Goal: Task Accomplishment & Management: Complete application form

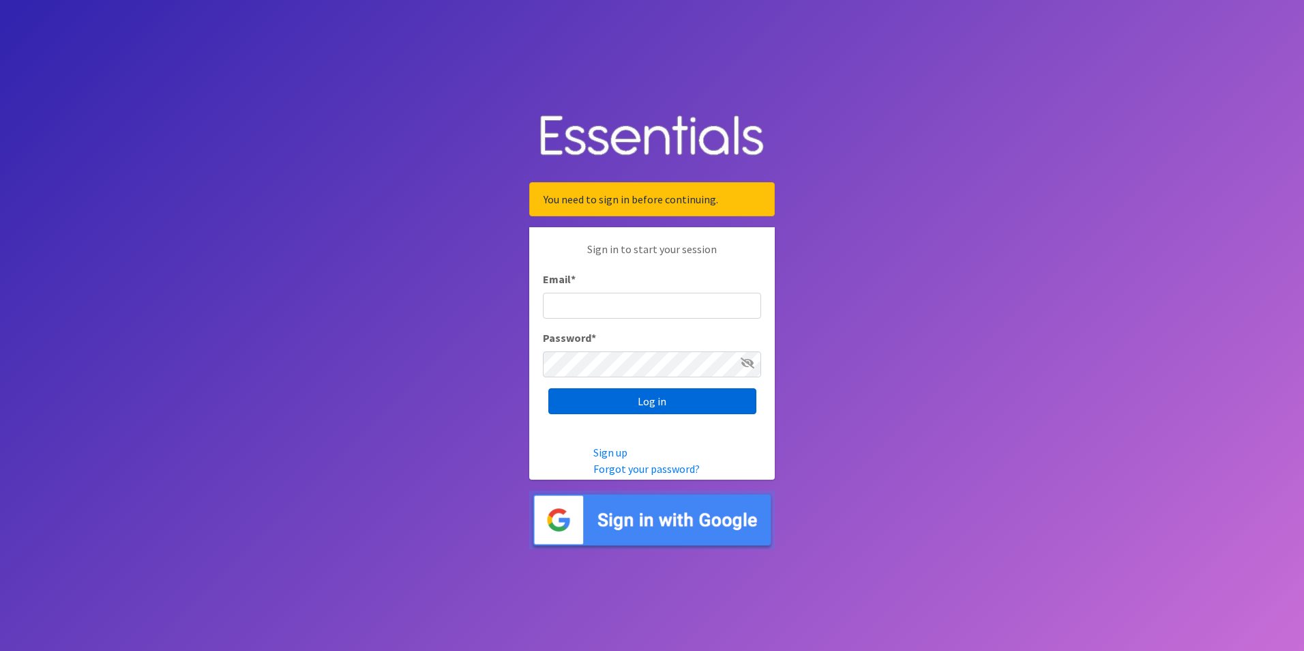
type input "[EMAIL_ADDRESS][DOMAIN_NAME]"
click at [654, 402] on input "Log in" at bounding box center [652, 401] width 208 height 26
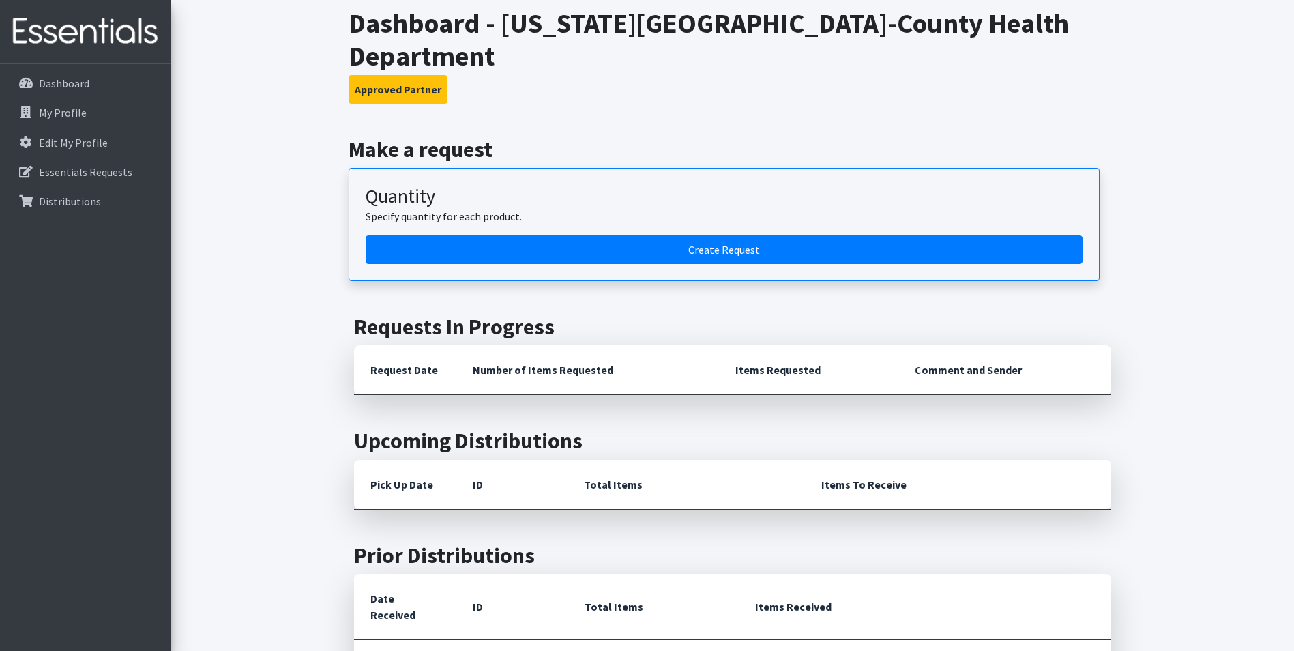
scroll to position [136, 0]
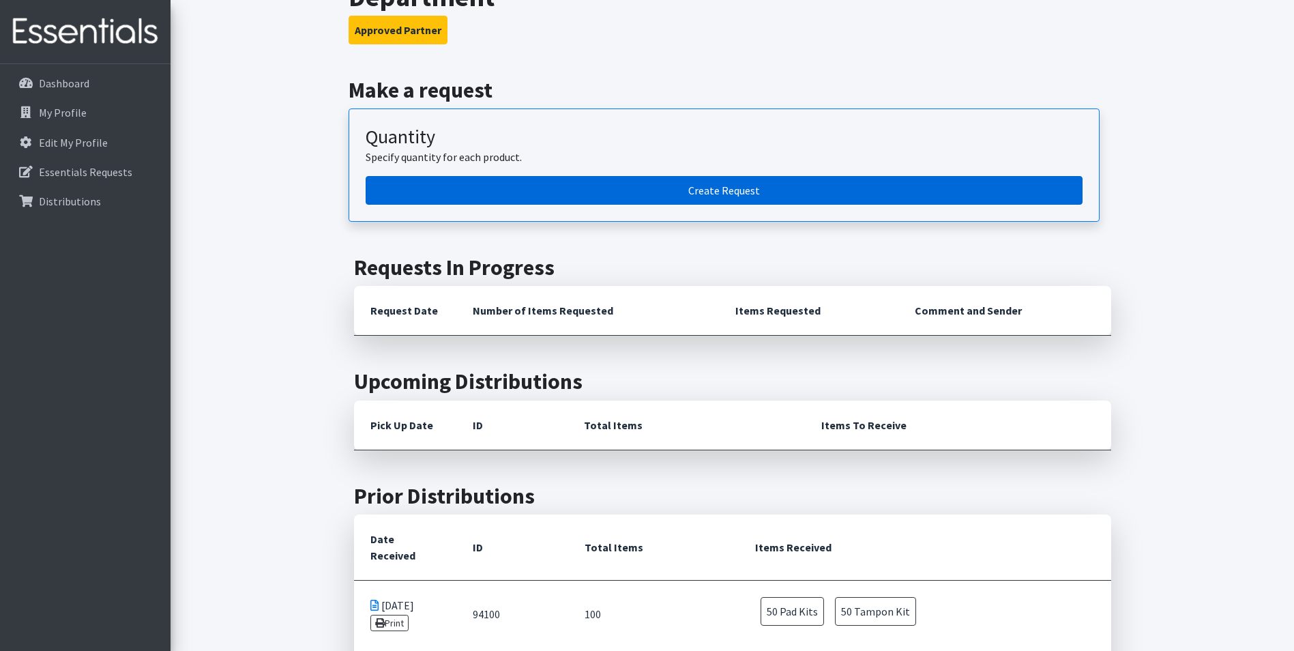
click at [492, 176] on link "Create Request" at bounding box center [724, 190] width 717 height 29
click at [774, 176] on link "Create Request" at bounding box center [724, 190] width 717 height 29
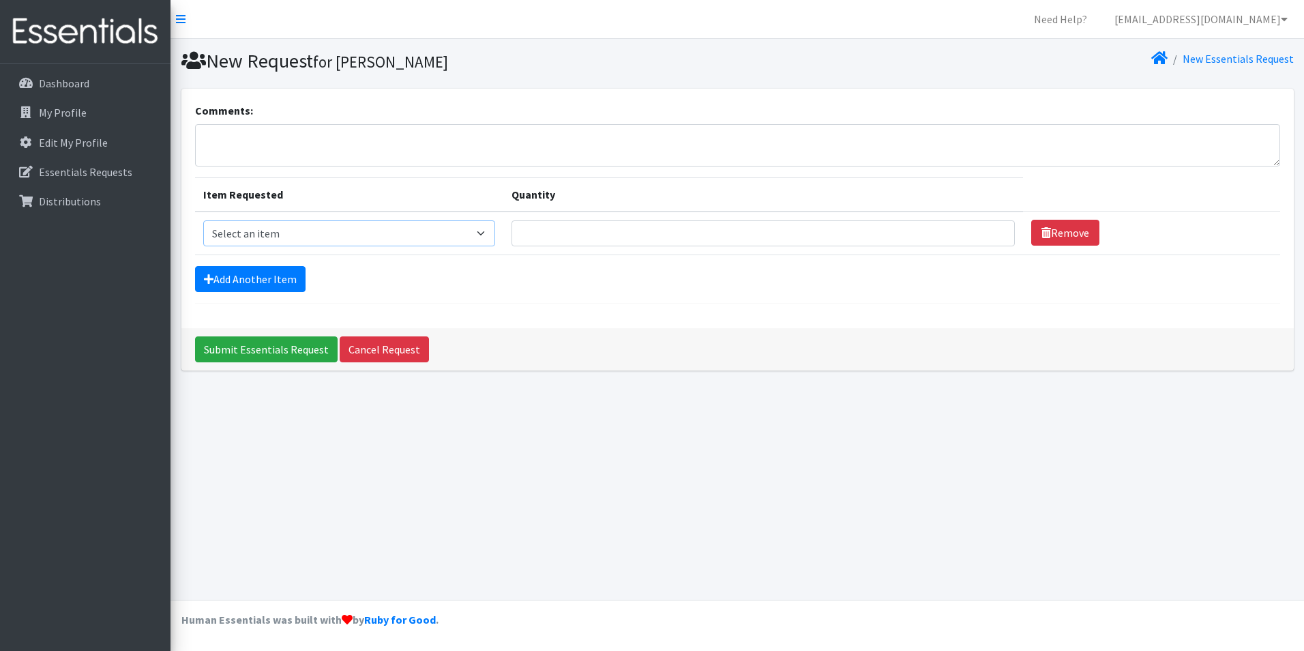
click at [389, 229] on select "Select an item Pad Kits Tampon Kit" at bounding box center [349, 233] width 292 height 26
select select "12263"
click at [203, 220] on select "Select an item Pad Kits Tampon Kit" at bounding box center [349, 233] width 292 height 26
click at [550, 229] on input "Quantity" at bounding box center [763, 233] width 503 height 26
type input "100"
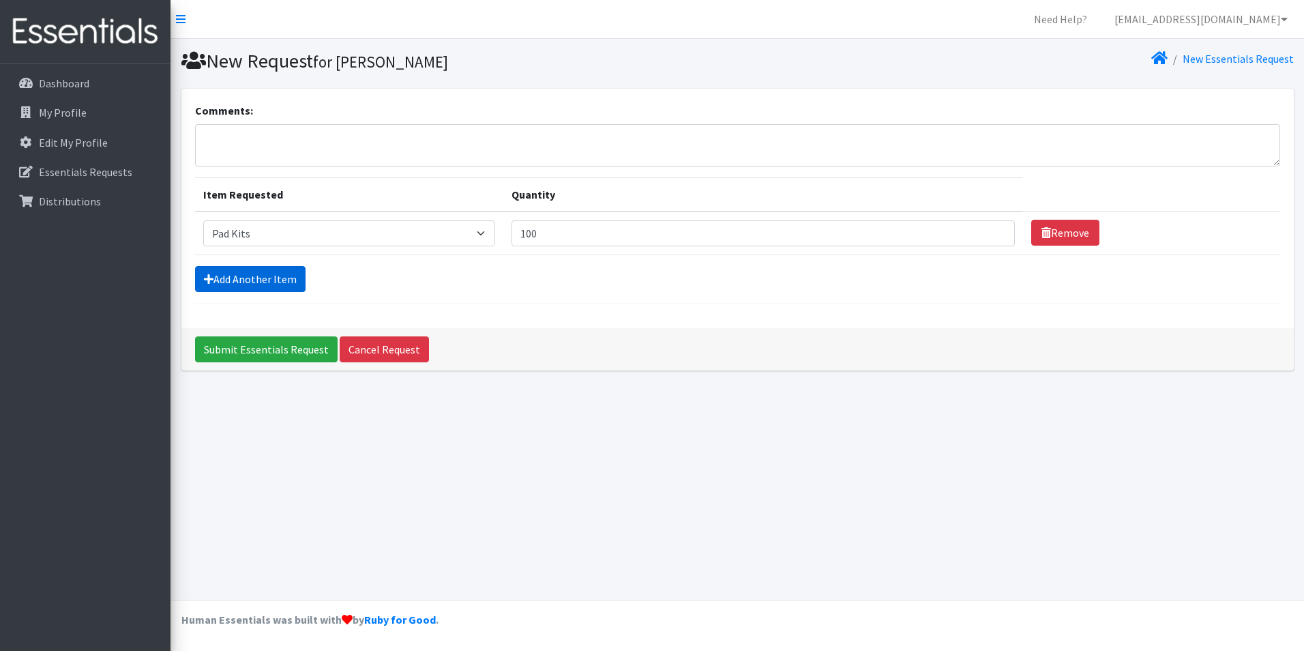
click at [244, 280] on link "Add Another Item" at bounding box center [250, 279] width 111 height 26
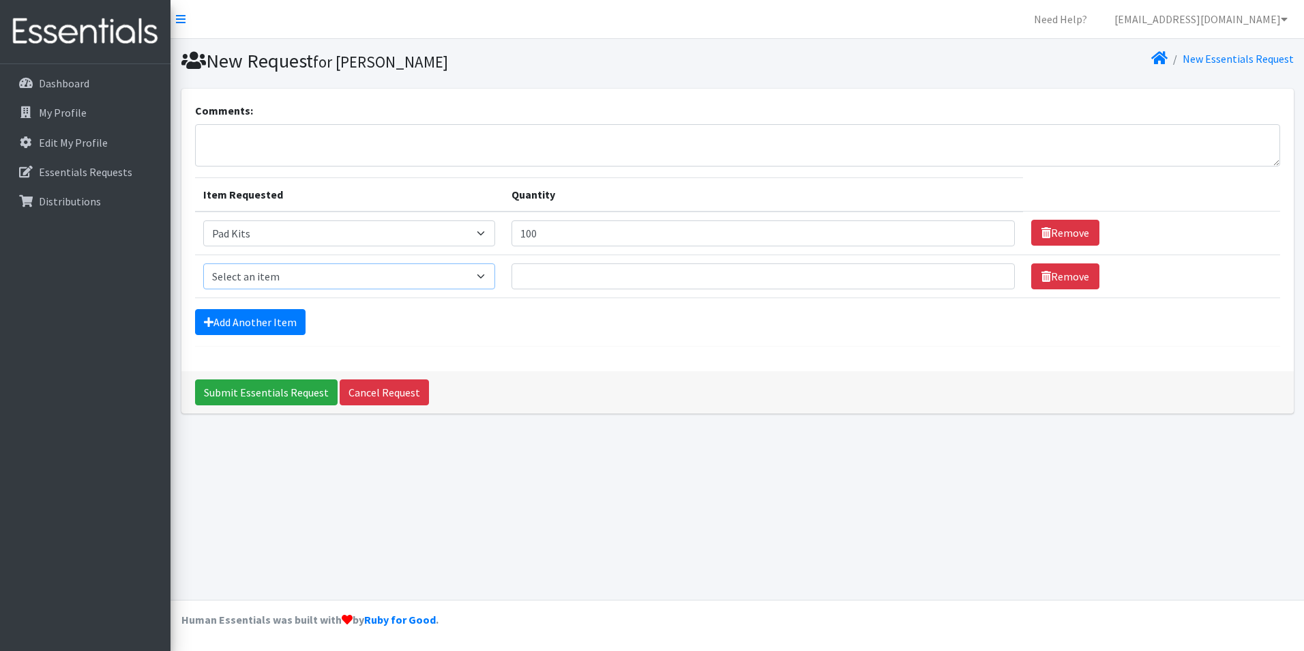
click at [447, 269] on select "Select an item Pad Kits Tampon Kit" at bounding box center [349, 276] width 292 height 26
select select "12262"
click at [203, 263] on select "Select an item Pad Kits Tampon Kit" at bounding box center [349, 276] width 292 height 26
click at [570, 271] on input "Quantity" at bounding box center [763, 276] width 503 height 26
click at [550, 283] on input "100" at bounding box center [763, 276] width 503 height 26
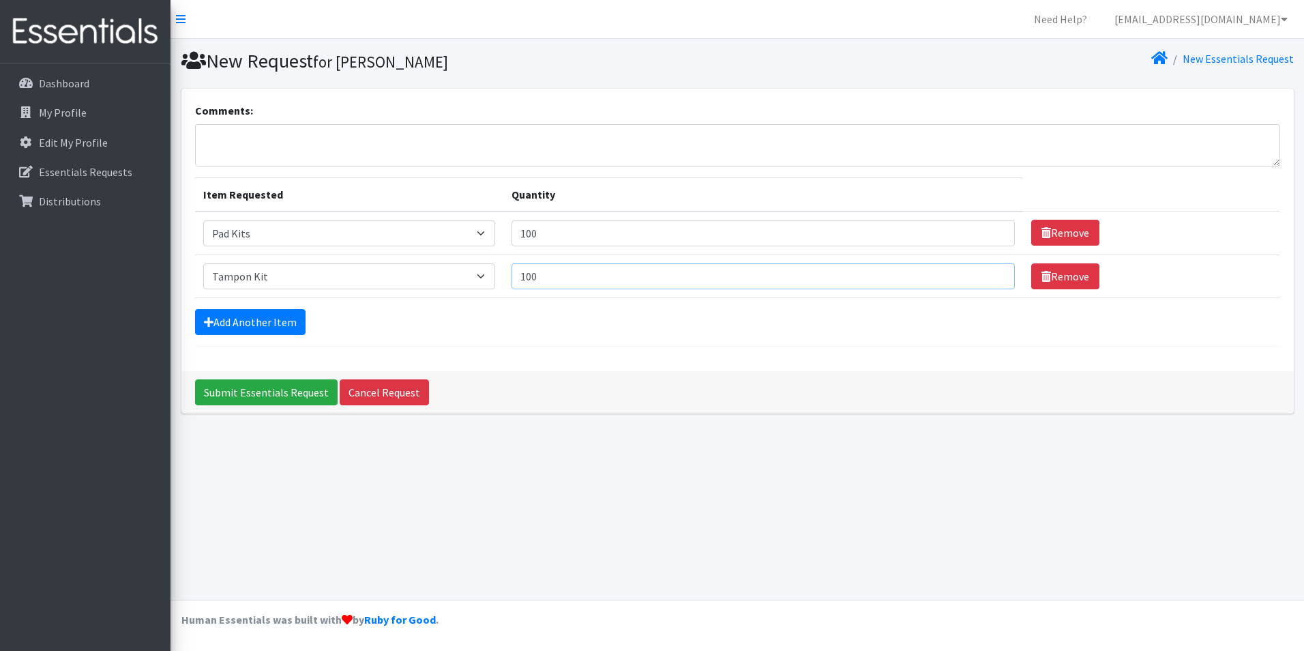
type input "100"
click at [360, 316] on div "Add Another Item" at bounding box center [737, 322] width 1085 height 26
click at [258, 390] on input "Submit Essentials Request" at bounding box center [266, 392] width 143 height 26
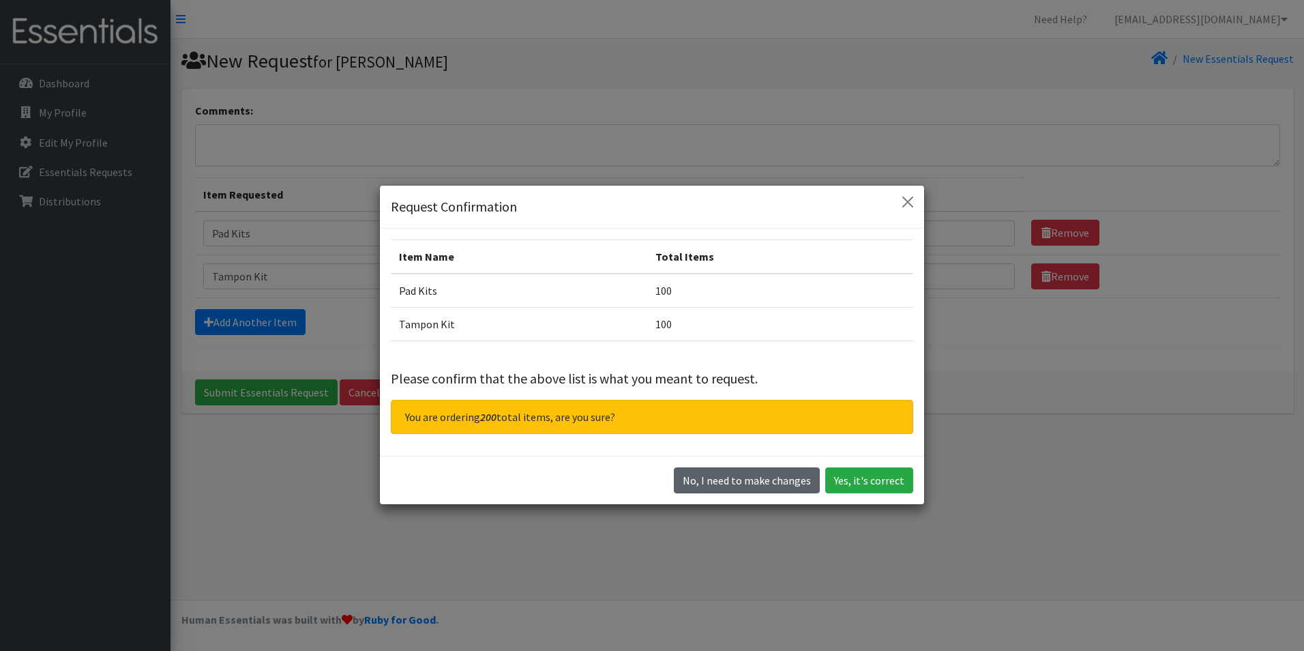
click at [749, 473] on button "No, I need to make changes" at bounding box center [747, 480] width 146 height 26
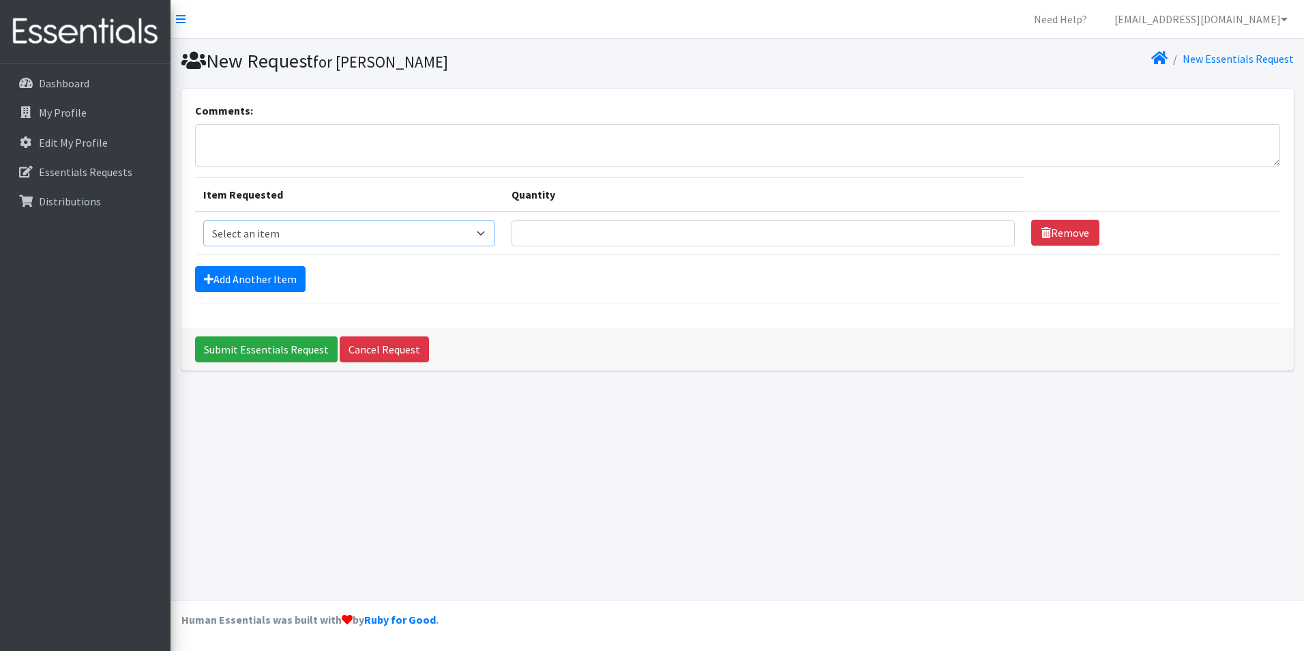
click at [408, 241] on select "Select an item Pad Kits Tampon Kit" at bounding box center [349, 233] width 292 height 26
select select "12263"
click at [203, 220] on select "Select an item Pad Kits Tampon Kit" at bounding box center [349, 233] width 292 height 26
click at [595, 241] on input "Quantity" at bounding box center [763, 233] width 503 height 26
type input "50"
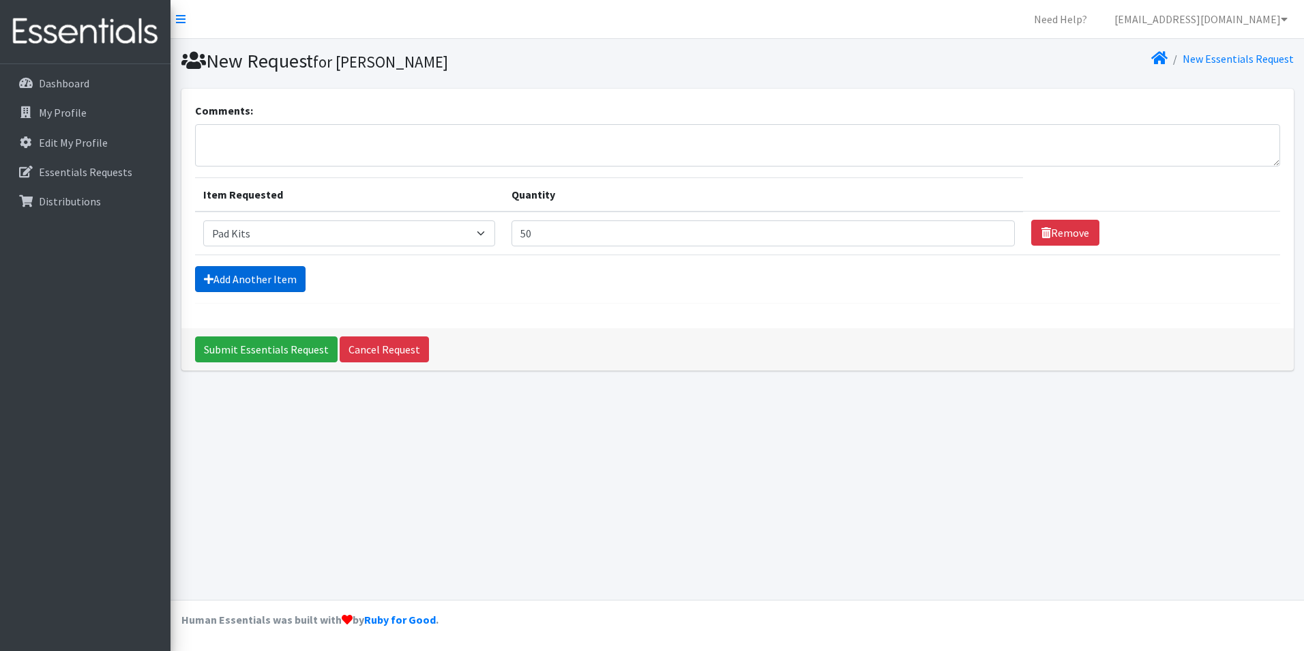
click at [225, 282] on link "Add Another Item" at bounding box center [250, 279] width 111 height 26
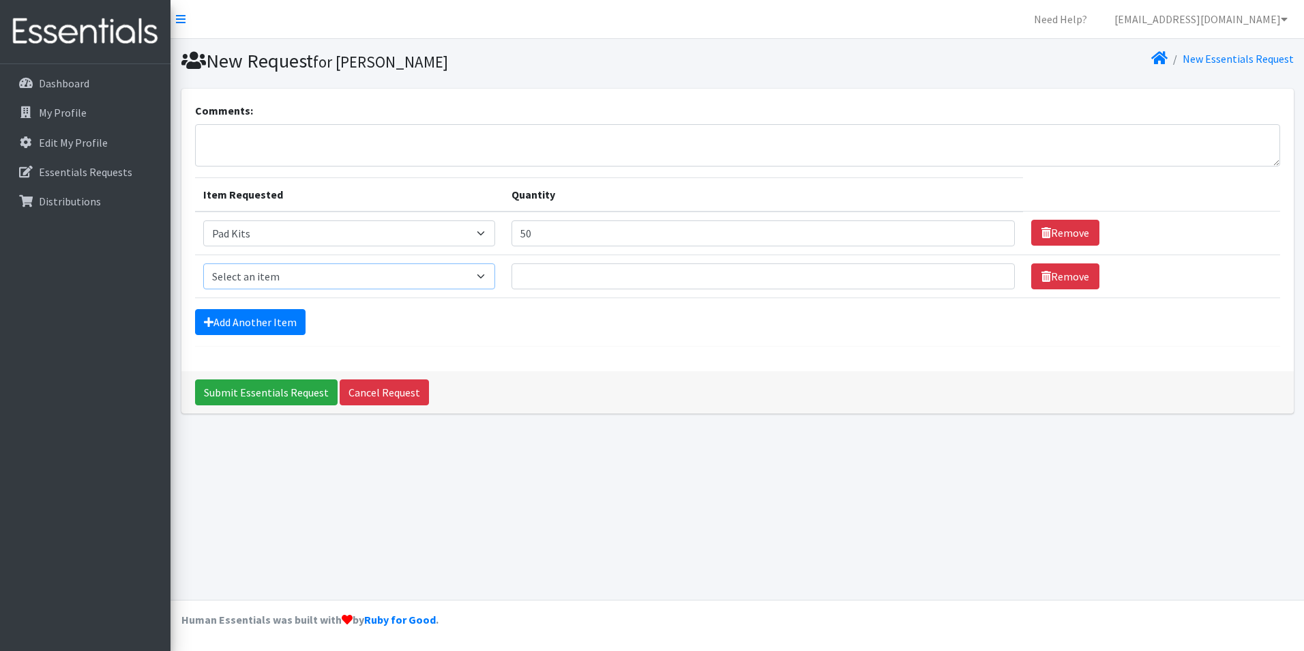
click at [300, 280] on select "Select an item Pad Kits Tampon Kit" at bounding box center [349, 276] width 292 height 26
select select "12262"
click at [203, 263] on select "Select an item Pad Kits Tampon Kit" at bounding box center [349, 276] width 292 height 26
click at [652, 275] on input "Quantity" at bounding box center [763, 276] width 503 height 26
type input "50"
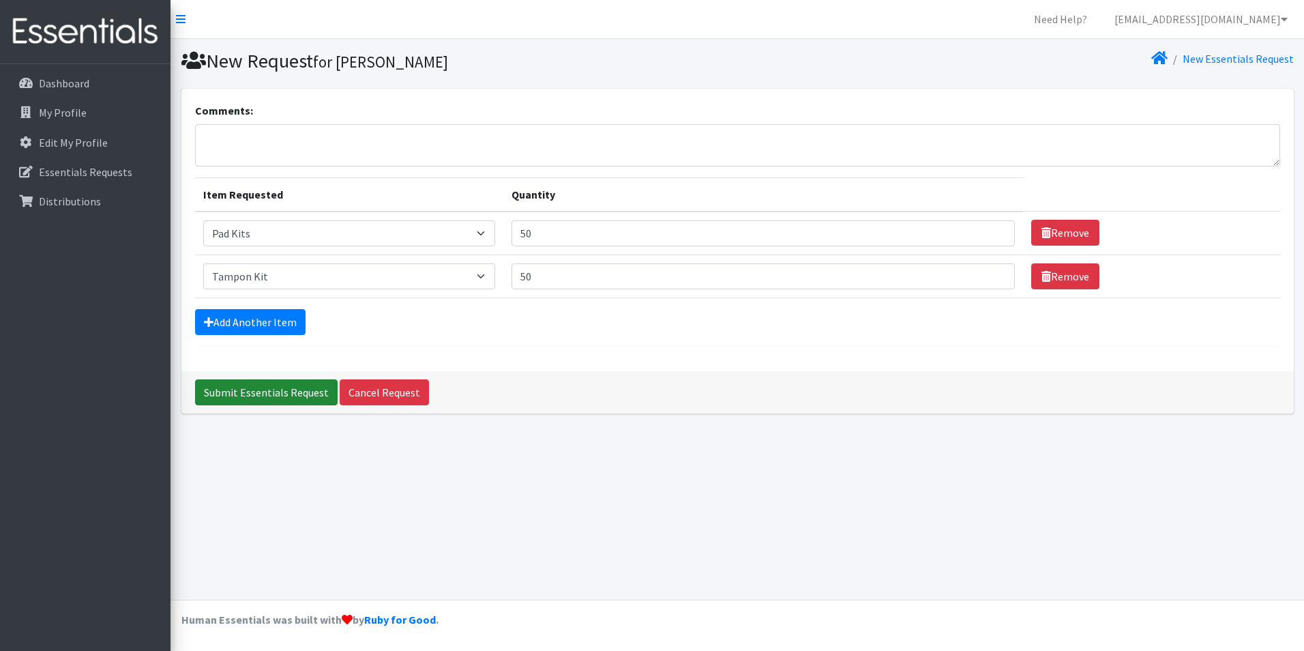
click at [276, 398] on input "Submit Essentials Request" at bounding box center [266, 392] width 143 height 26
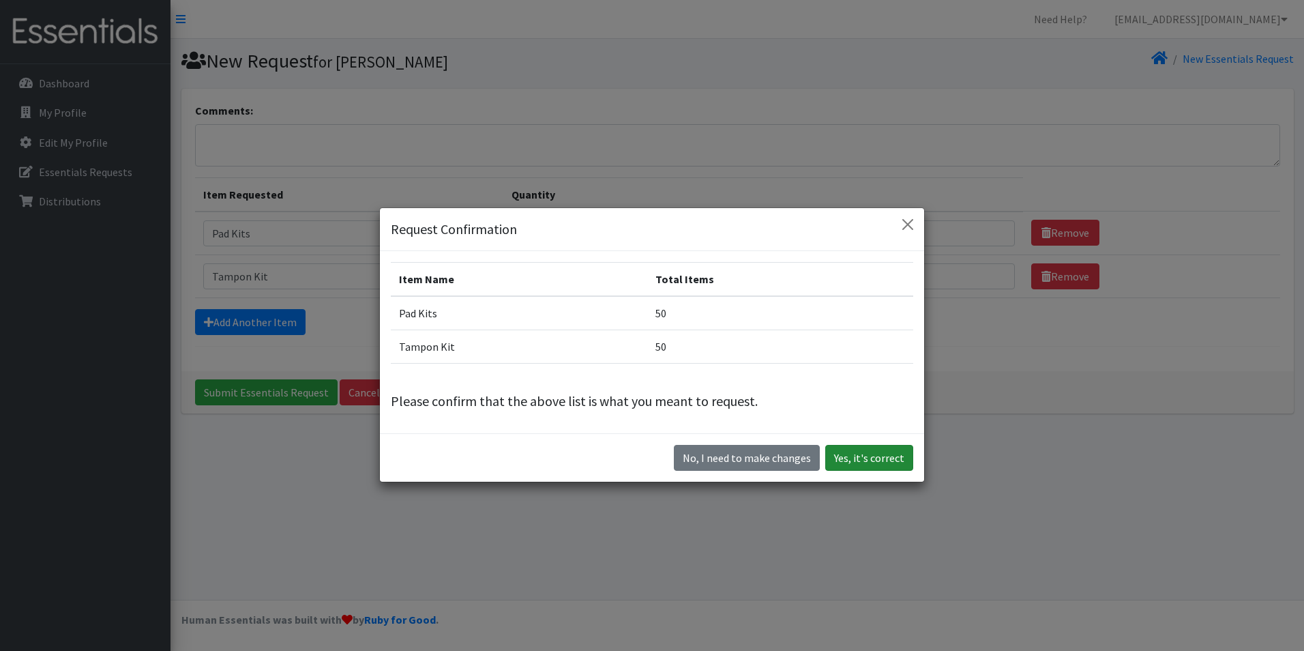
click at [868, 456] on button "Yes, it's correct" at bounding box center [869, 458] width 88 height 26
